Goal: Information Seeking & Learning: Learn about a topic

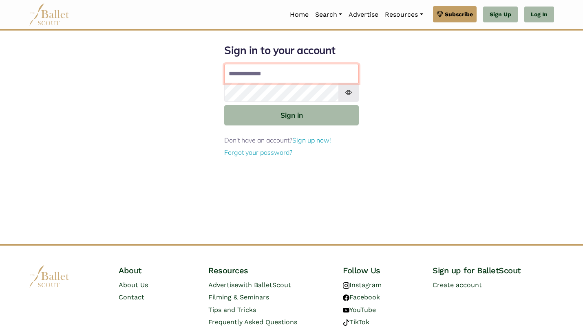
type input "**********"
click at [291, 114] on button "Sign in" at bounding box center [291, 115] width 134 height 20
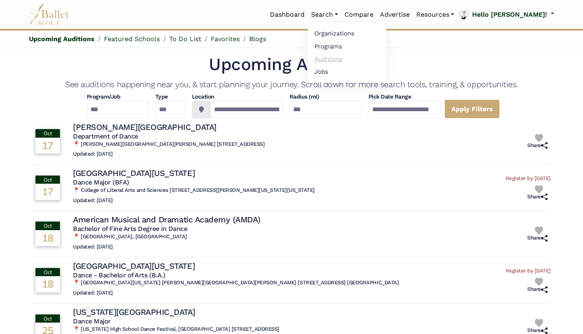
click at [375, 55] on link "Auditions" at bounding box center [347, 59] width 78 height 13
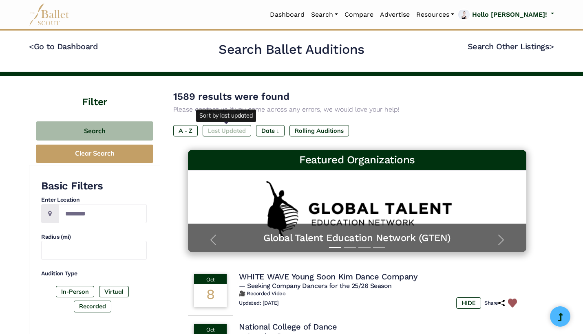
click at [239, 128] on label "Last Updated" at bounding box center [226, 130] width 48 height 11
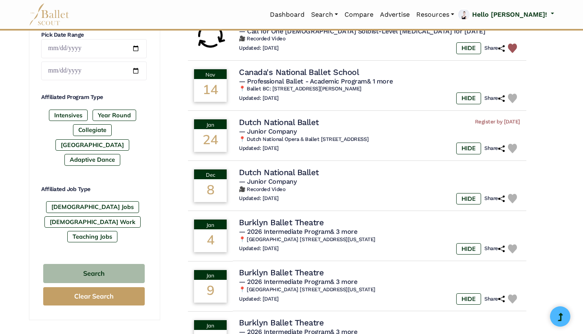
scroll to position [356, 0]
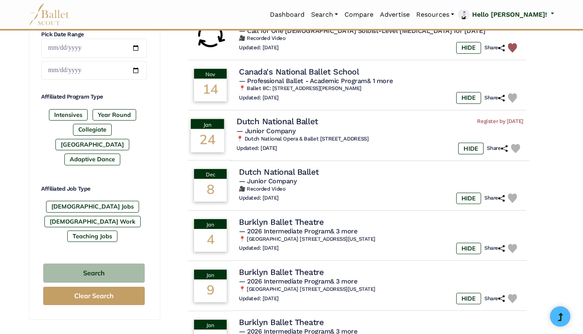
click at [516, 144] on img at bounding box center [514, 148] width 9 height 9
click at [516, 194] on img at bounding box center [514, 198] width 9 height 9
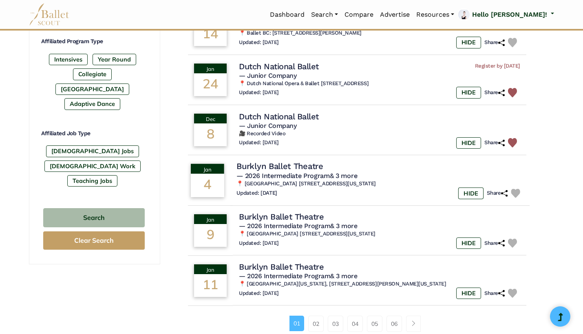
scroll to position [417, 0]
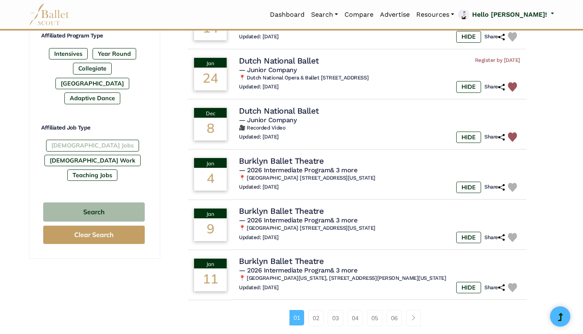
drag, startPoint x: 87, startPoint y: 129, endPoint x: 92, endPoint y: 129, distance: 4.9
click at [87, 140] on label "Full-Time Jobs" at bounding box center [92, 145] width 93 height 11
click at [114, 155] on label "Gig Work" at bounding box center [92, 160] width 96 height 11
click at [112, 140] on div "Full-Time Jobs Gig Work Teaching Jobs" at bounding box center [94, 162] width 106 height 44
click at [112, 169] on label "Teaching Jobs" at bounding box center [92, 174] width 50 height 11
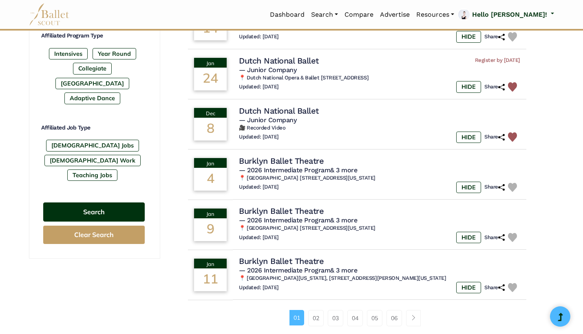
click at [112, 202] on button "Search" at bounding box center [93, 211] width 101 height 19
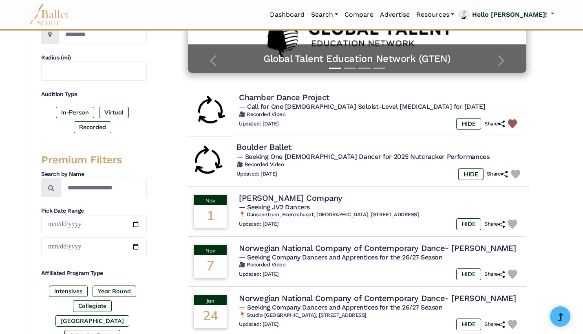
scroll to position [181, 0]
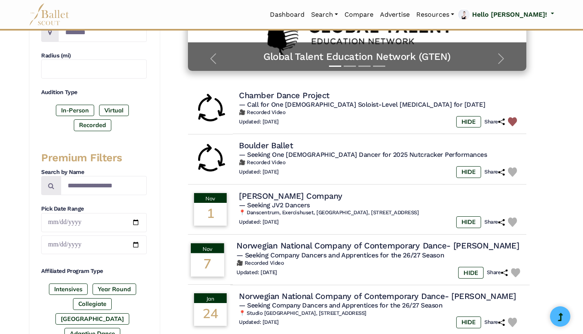
click at [520, 270] on img at bounding box center [514, 272] width 9 height 9
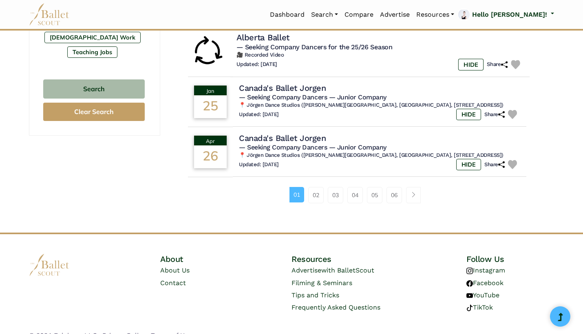
scroll to position [541, 0]
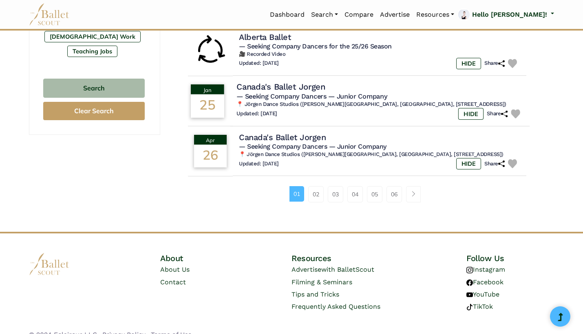
click at [514, 109] on img at bounding box center [514, 113] width 9 height 9
click at [512, 159] on img at bounding box center [514, 163] width 9 height 9
click at [315, 187] on link "02" at bounding box center [315, 194] width 15 height 16
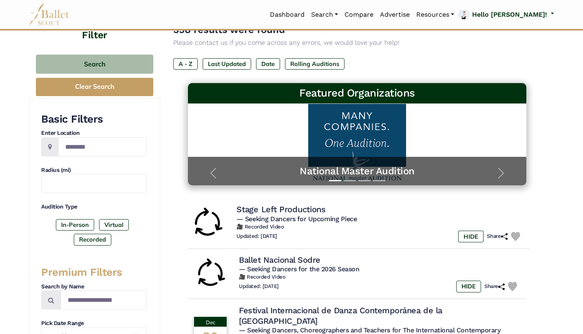
scroll to position [67, 0]
click at [325, 236] on div "Updated: Oct. 6, 2025 HIDE Share" at bounding box center [379, 237] width 287 height 12
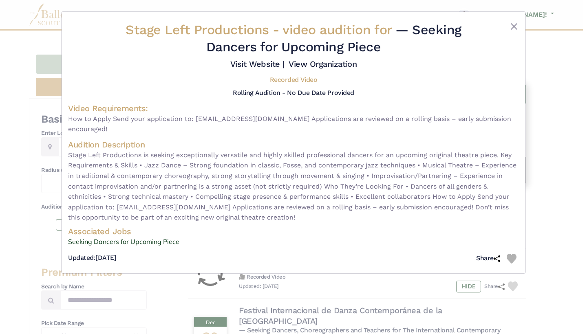
click at [537, 165] on div "Stage Left Productions - video audition for — Seeking Dancers for Upcoming Piec…" at bounding box center [293, 167] width 587 height 334
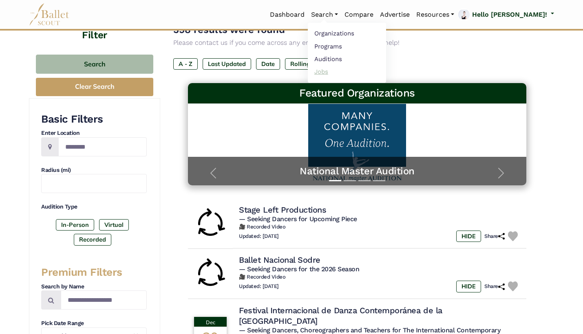
click at [365, 68] on link "Jobs" at bounding box center [347, 71] width 78 height 13
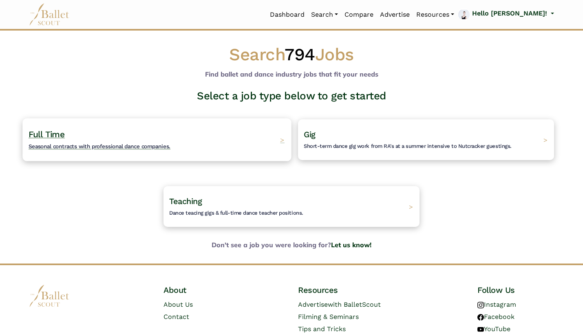
click at [231, 138] on div "Full Time Seasonal contracts with professional dance companies. >" at bounding box center [156, 139] width 268 height 43
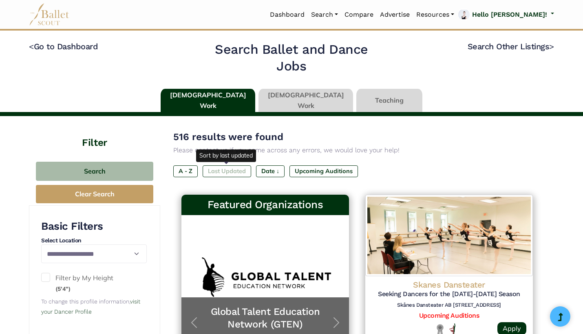
click at [235, 173] on label "Last Updated" at bounding box center [226, 170] width 48 height 11
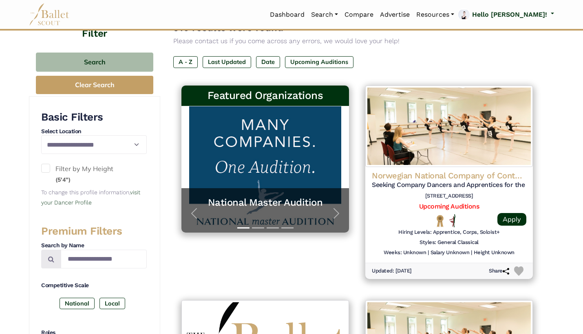
scroll to position [110, 0]
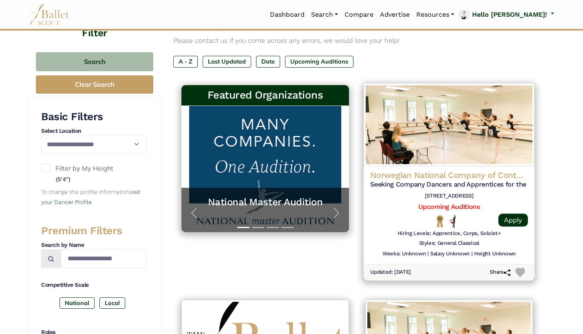
click at [516, 268] on img at bounding box center [519, 272] width 9 height 9
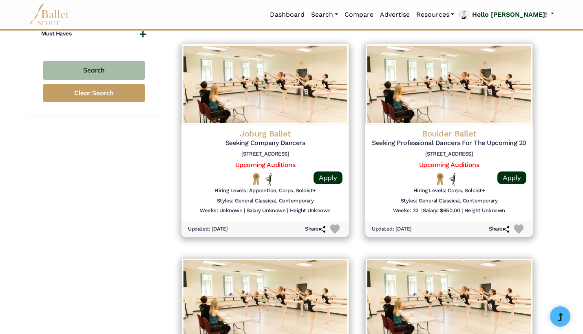
scroll to position [797, 0]
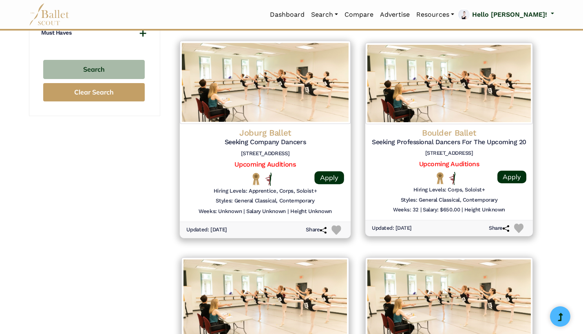
click at [338, 226] on img at bounding box center [335, 230] width 9 height 9
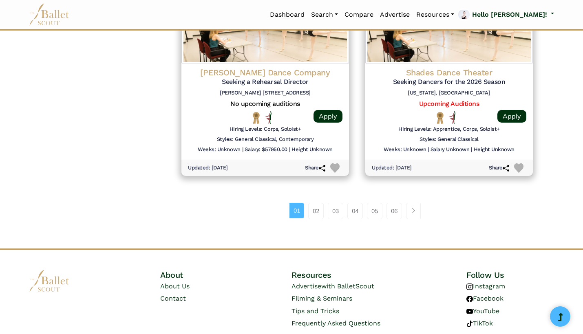
scroll to position [1073, 0]
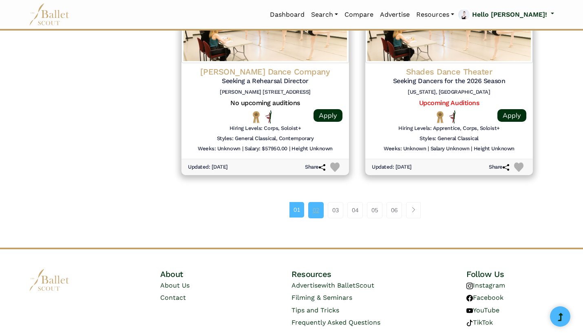
click at [316, 202] on link "02" at bounding box center [315, 210] width 15 height 16
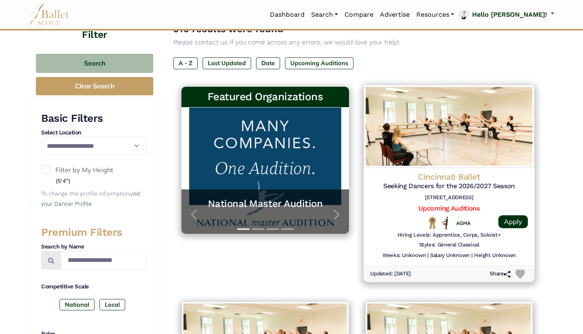
scroll to position [133, 0]
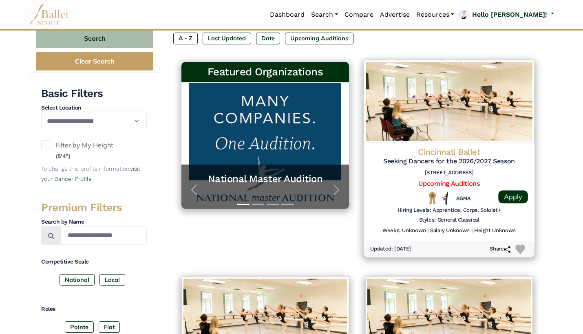
click at [522, 248] on img at bounding box center [519, 248] width 9 height 9
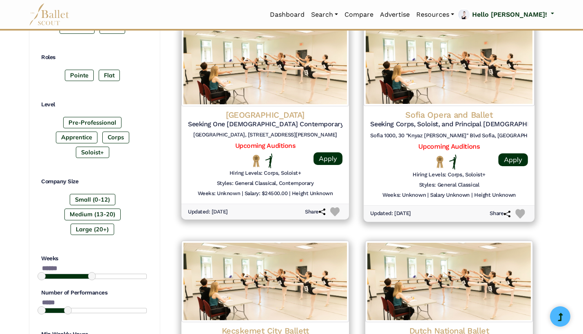
scroll to position [387, 0]
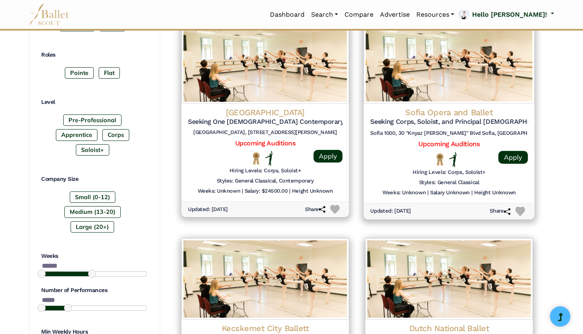
click at [520, 207] on img at bounding box center [519, 211] width 9 height 9
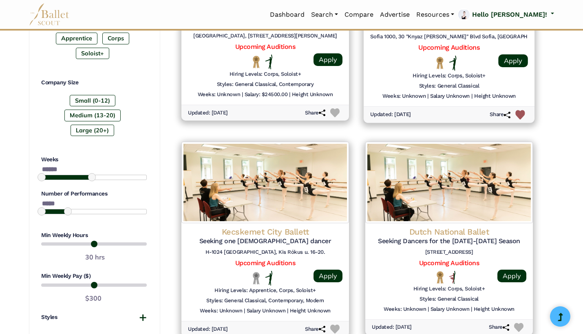
scroll to position [494, 0]
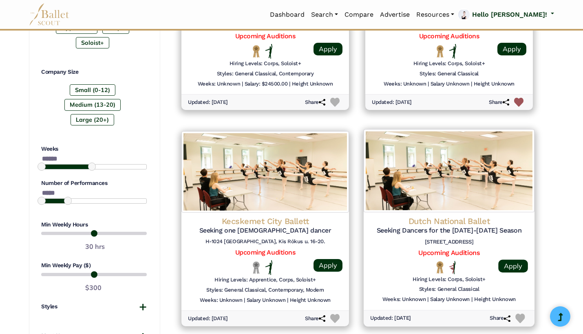
click at [519, 314] on img at bounding box center [519, 318] width 9 height 9
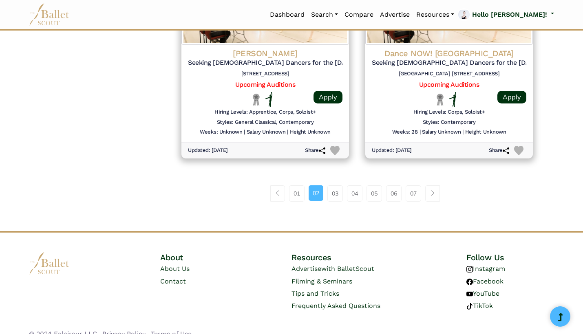
scroll to position [1093, 0]
click at [339, 186] on link "03" at bounding box center [334, 194] width 15 height 16
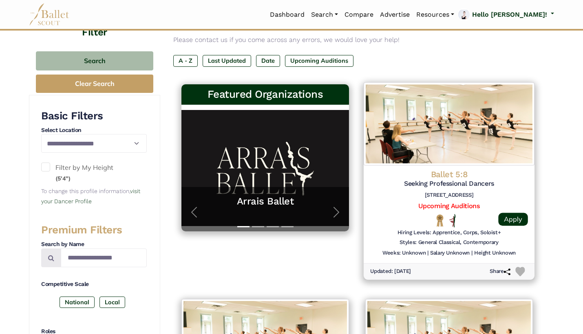
scroll to position [112, 0]
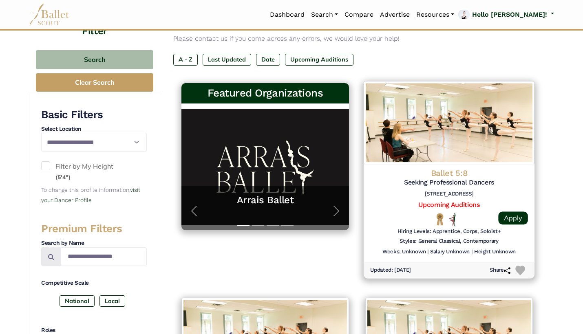
click at [523, 266] on img at bounding box center [519, 270] width 9 height 9
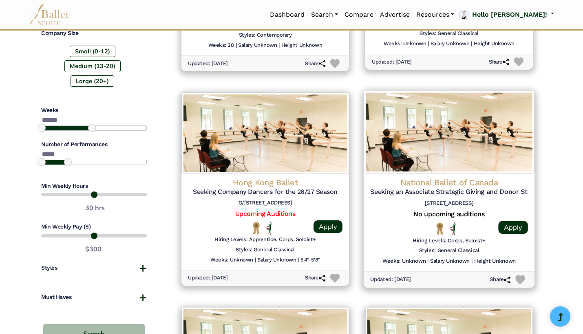
scroll to position [541, 0]
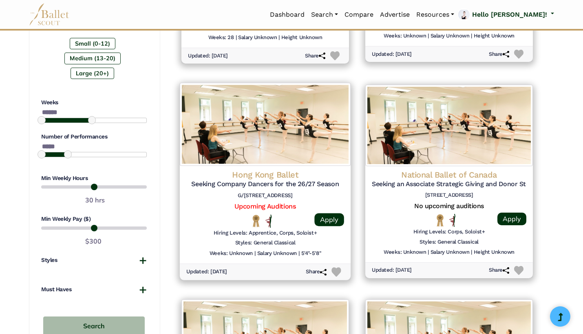
click at [335, 268] on img at bounding box center [335, 272] width 9 height 9
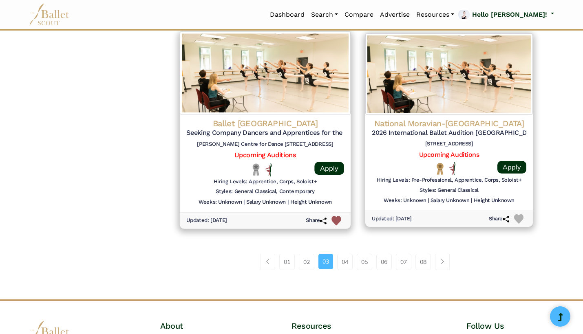
scroll to position [1022, 0]
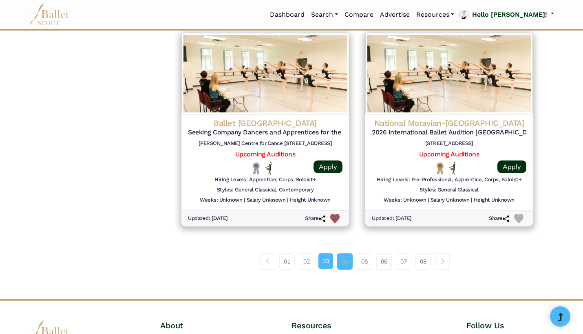
click at [345, 257] on link "04" at bounding box center [344, 261] width 15 height 16
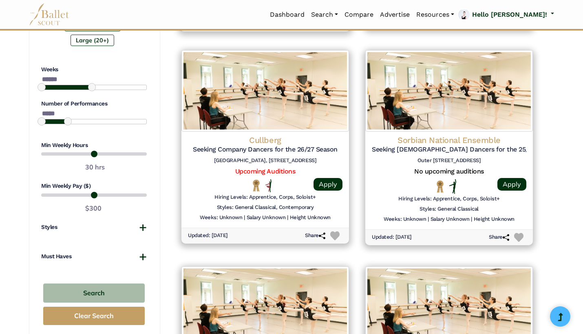
scroll to position [574, 0]
